Goal: Navigation & Orientation: Find specific page/section

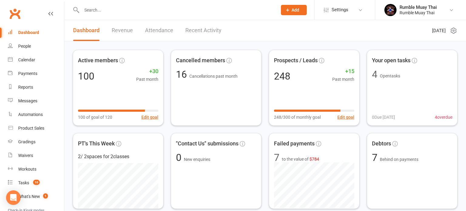
click at [124, 32] on link "Revenue" at bounding box center [122, 30] width 21 height 21
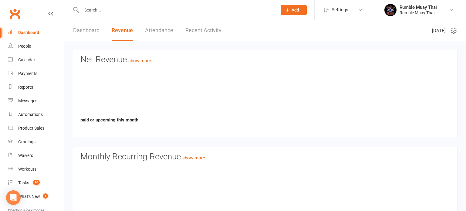
click at [124, 32] on link "Revenue" at bounding box center [122, 30] width 21 height 21
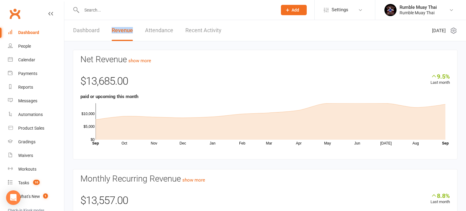
click at [87, 30] on link "Dashboard" at bounding box center [86, 30] width 26 height 21
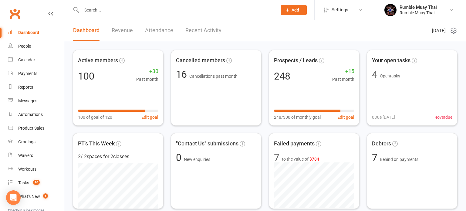
click at [87, 30] on link "Dashboard" at bounding box center [86, 30] width 26 height 21
click at [29, 88] on div "Reports" at bounding box center [25, 87] width 15 height 5
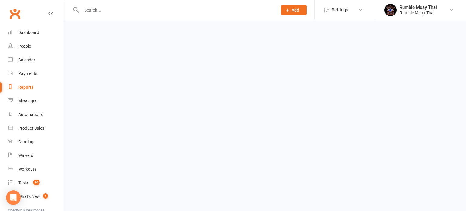
click at [29, 88] on div "Reports" at bounding box center [25, 87] width 15 height 5
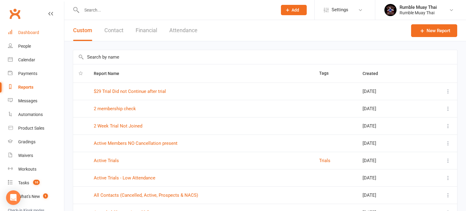
click at [28, 33] on div "Dashboard" at bounding box center [28, 32] width 21 height 5
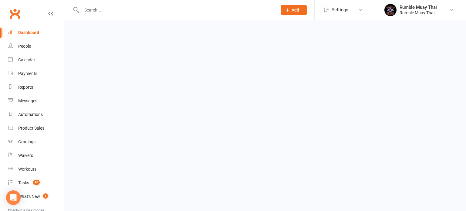
click at [28, 20] on ui-view "Prospect Member Non-attending contact Class / event Appointment Grading event T…" at bounding box center [233, 11] width 466 height 19
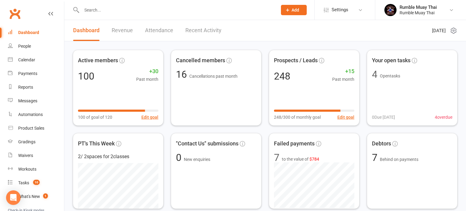
click at [28, 33] on div "Dashboard" at bounding box center [28, 32] width 21 height 5
click at [25, 47] on div "People" at bounding box center [24, 46] width 13 height 5
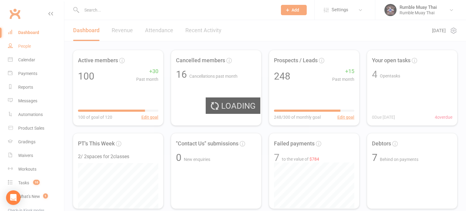
click at [25, 47] on div "Loading" at bounding box center [233, 105] width 466 height 211
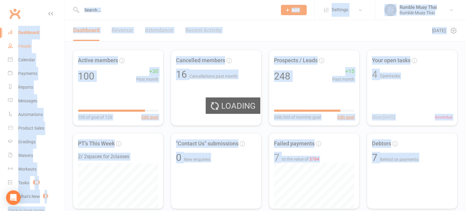
select select "100"
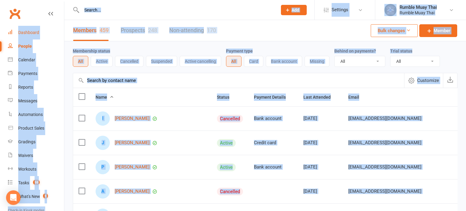
click at [26, 32] on div "Dashboard" at bounding box center [28, 32] width 21 height 5
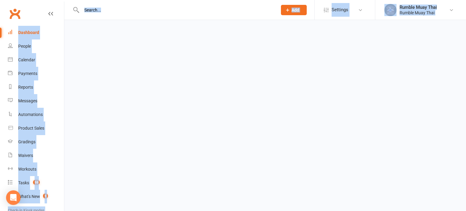
click at [26, 32] on div "Dashboard" at bounding box center [28, 32] width 21 height 5
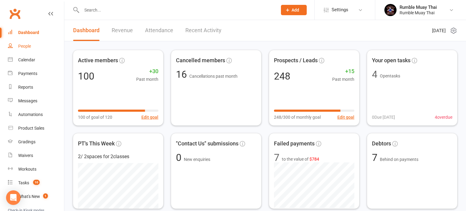
click at [22, 47] on div "People" at bounding box center [24, 46] width 13 height 5
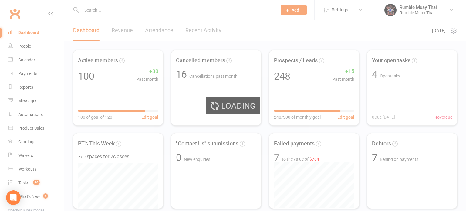
click at [25, 33] on div "Loading" at bounding box center [233, 105] width 466 height 211
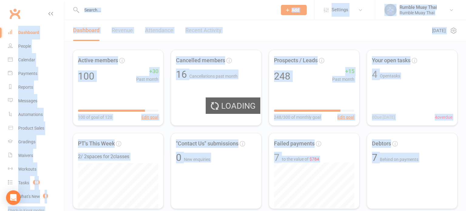
click at [25, 33] on div "Loading" at bounding box center [233, 105] width 466 height 211
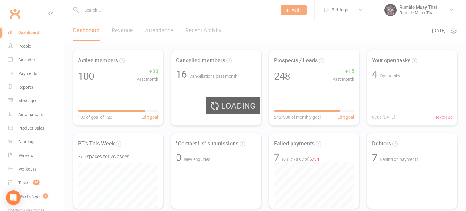
select select "100"
